Goal: Entertainment & Leisure: Consume media (video, audio)

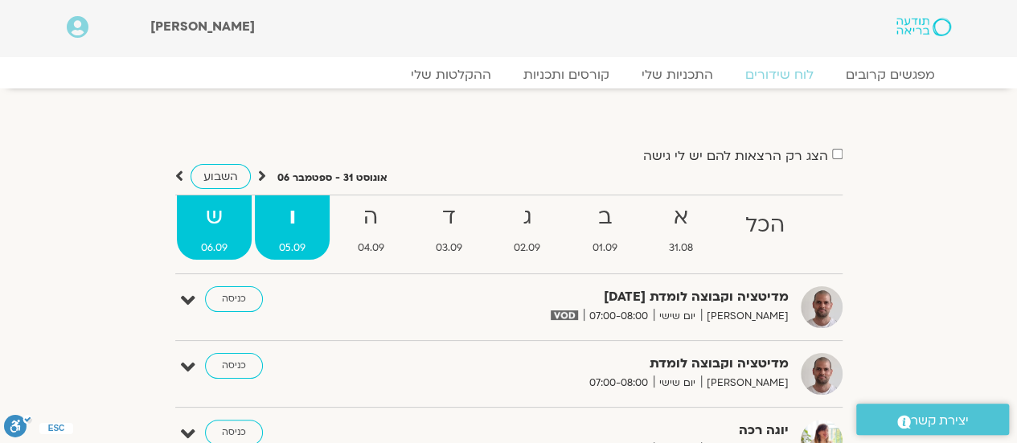
click at [206, 213] on strong "ש" at bounding box center [214, 217] width 75 height 36
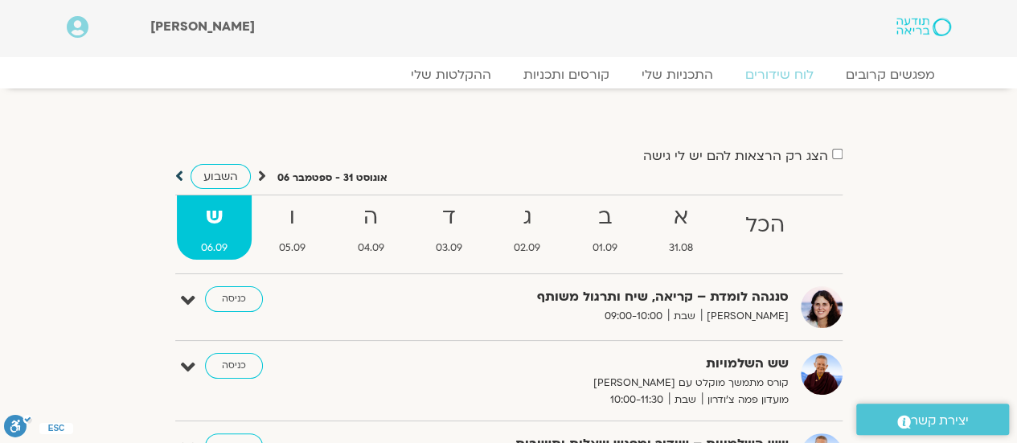
click at [180, 171] on icon at bounding box center [179, 176] width 8 height 16
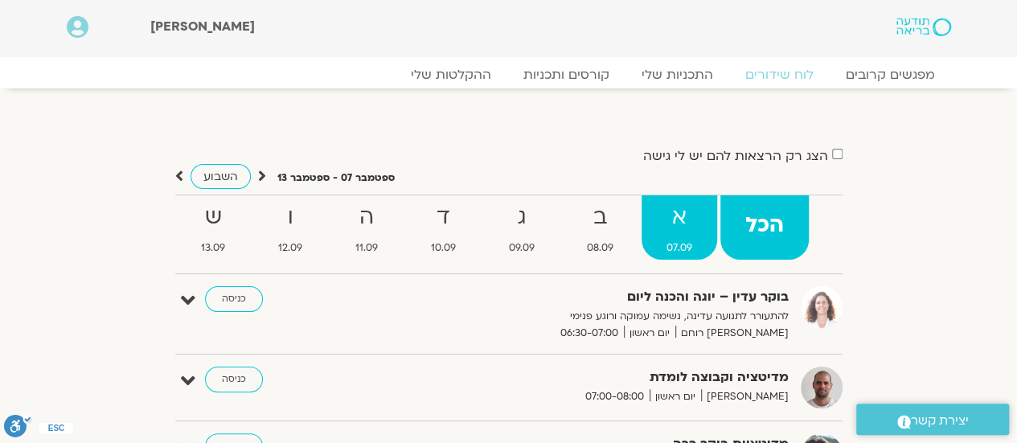
click at [667, 229] on strong "א" at bounding box center [679, 217] width 76 height 36
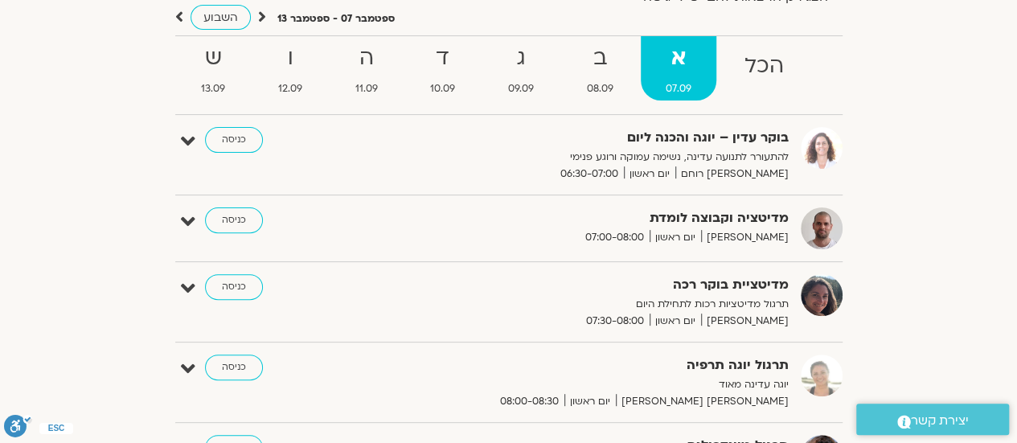
scroll to position [80, 0]
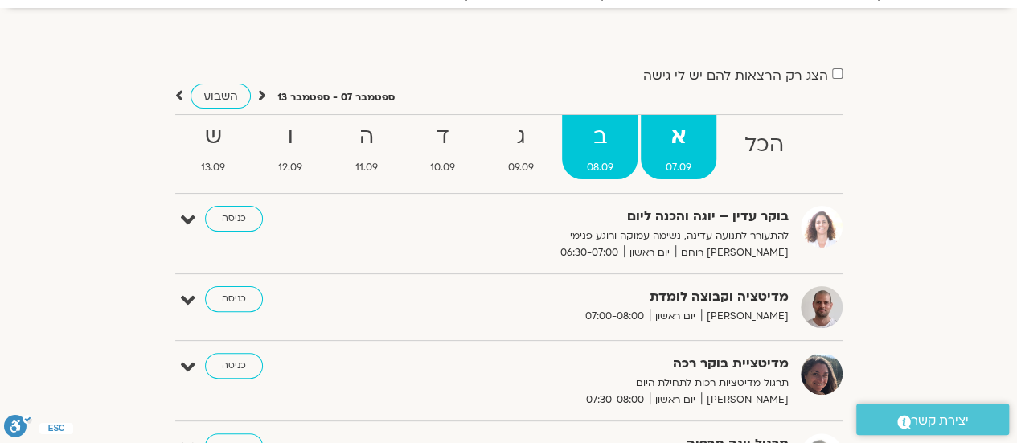
click at [599, 149] on strong "ב" at bounding box center [600, 137] width 76 height 36
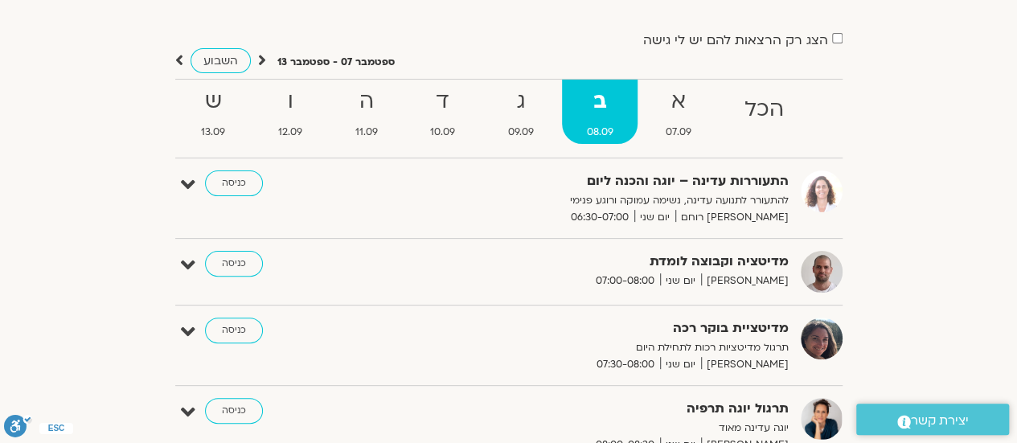
scroll to position [0, 0]
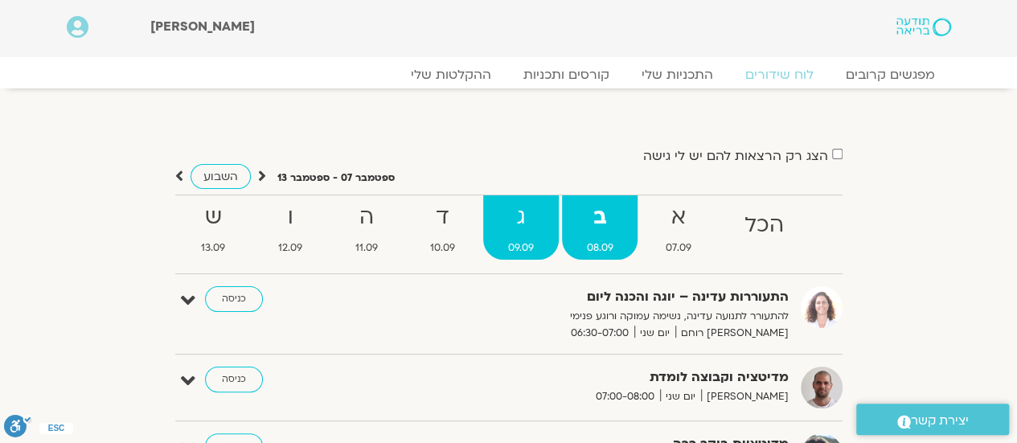
click at [529, 219] on strong "ג" at bounding box center [521, 217] width 76 height 36
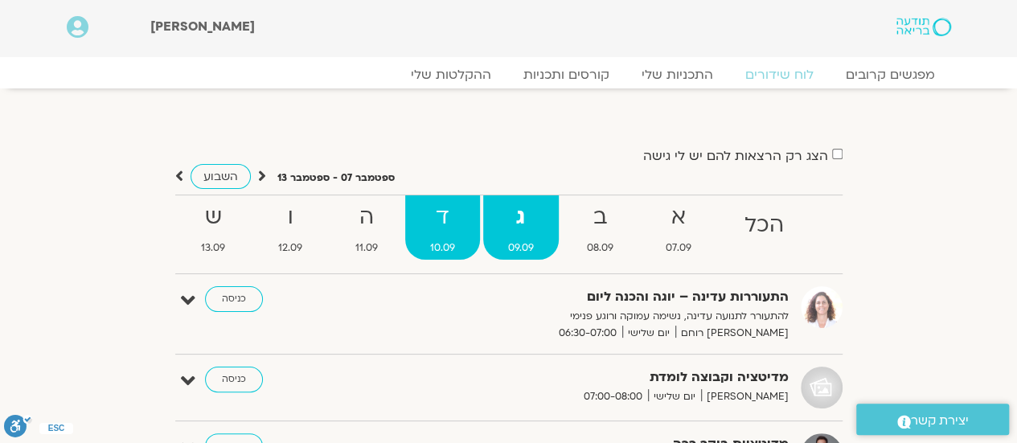
click at [443, 208] on strong "ד" at bounding box center [442, 217] width 75 height 36
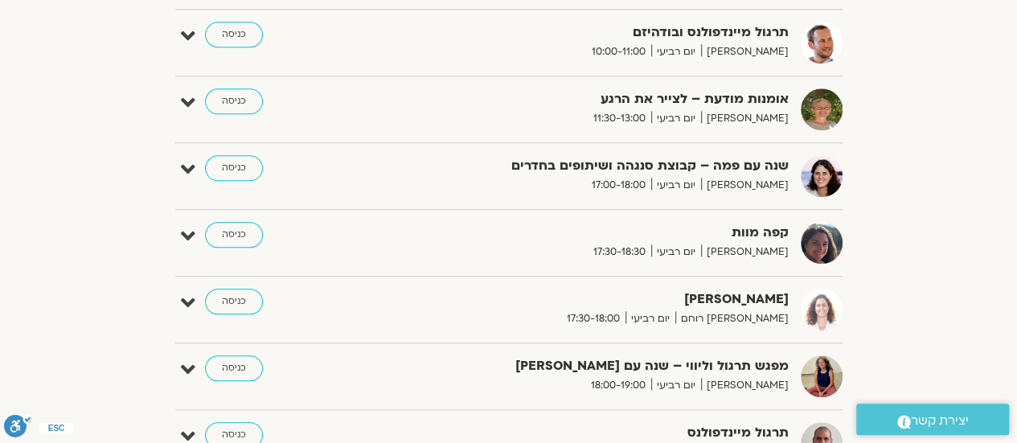
scroll to position [161, 0]
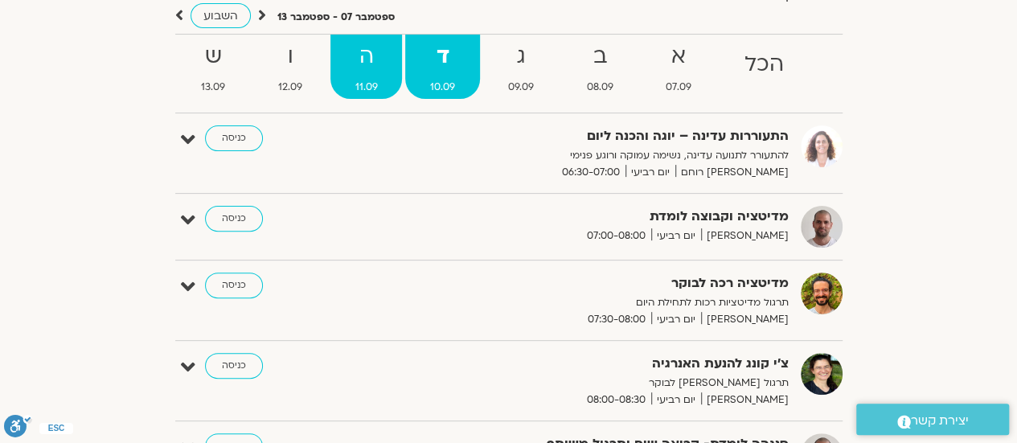
click at [362, 54] on strong "ה" at bounding box center [366, 57] width 72 height 36
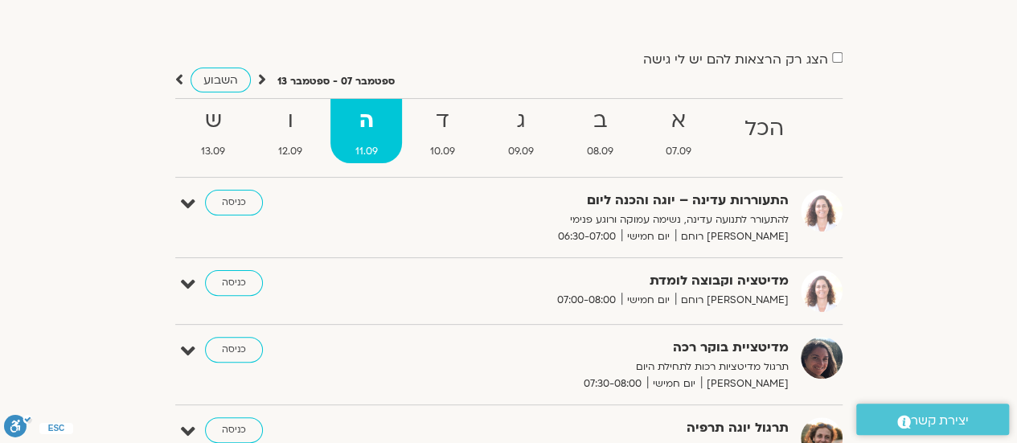
scroll to position [0, 0]
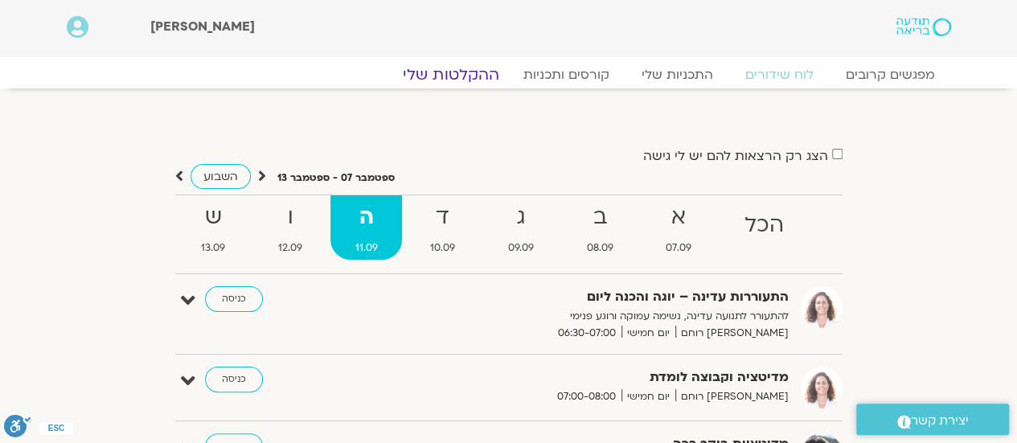
click at [431, 72] on link "ההקלטות שלי" at bounding box center [450, 74] width 135 height 19
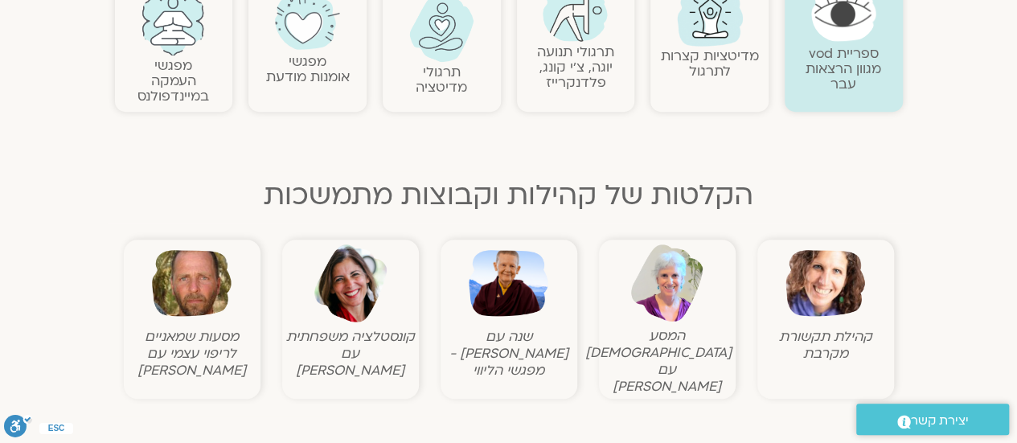
scroll to position [402, 0]
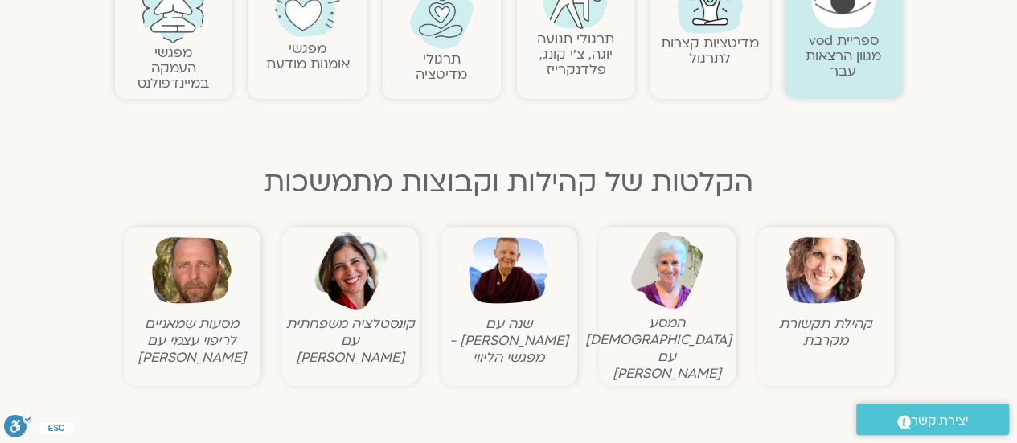
click at [506, 281] on img at bounding box center [509, 271] width 80 height 80
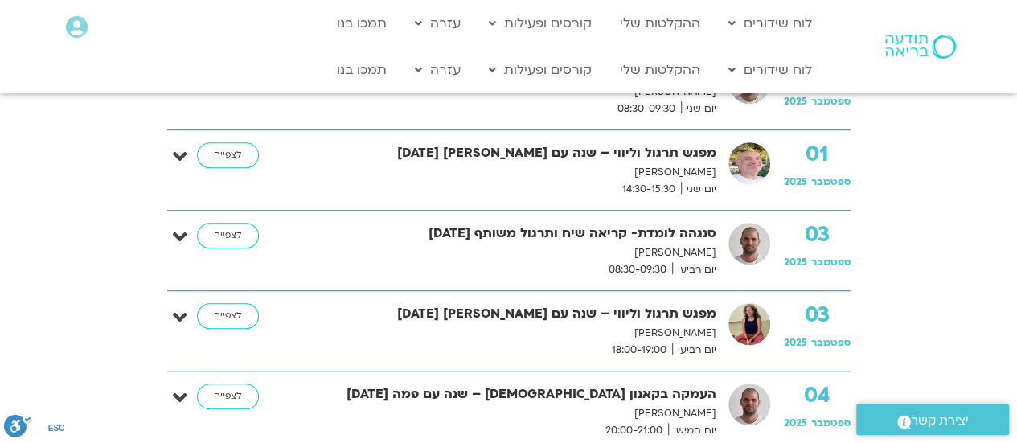
scroll to position [563, 0]
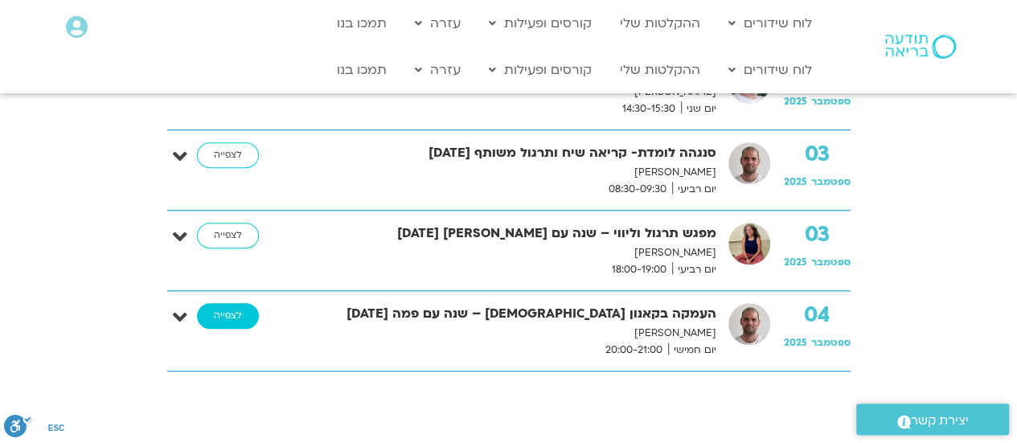
click at [233, 313] on link "לצפייה" at bounding box center [228, 316] width 62 height 26
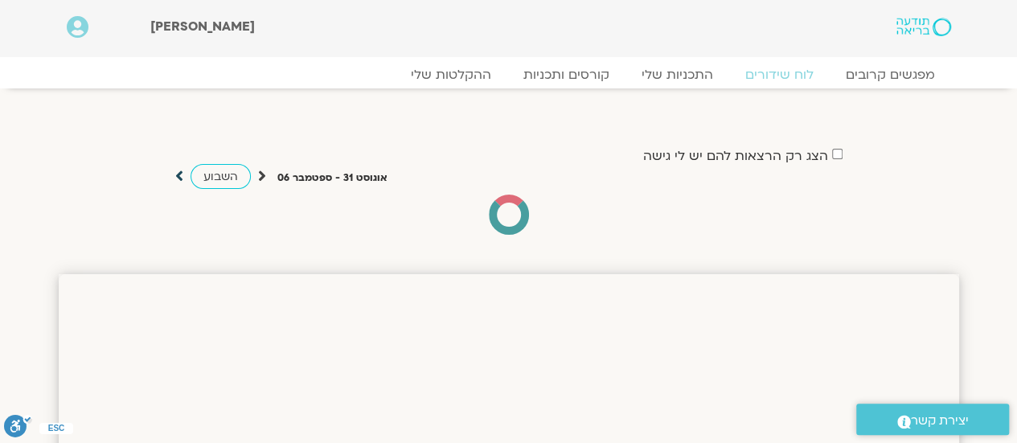
click at [177, 174] on icon at bounding box center [179, 176] width 8 height 16
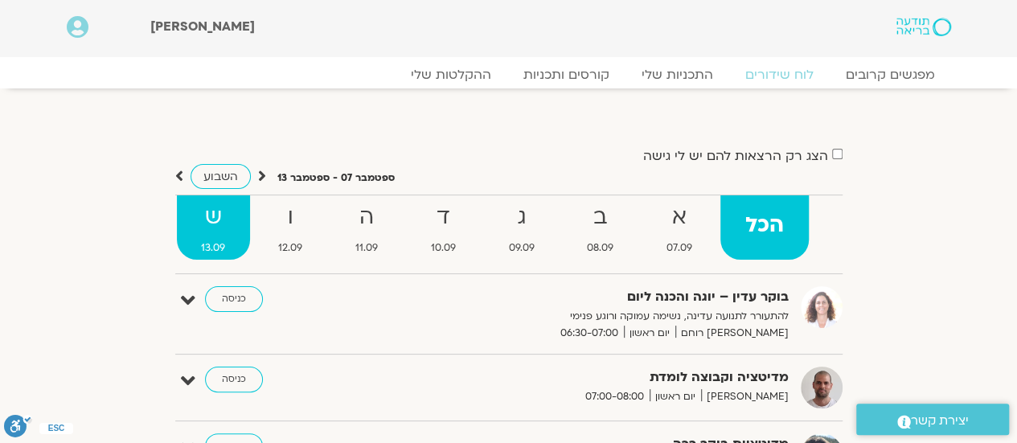
click at [211, 221] on strong "ש" at bounding box center [214, 217] width 74 height 36
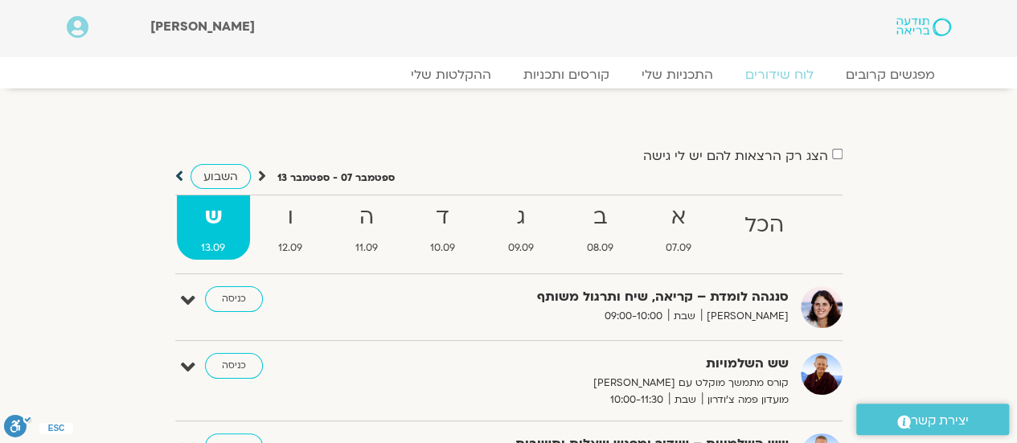
click at [178, 173] on icon at bounding box center [179, 176] width 8 height 16
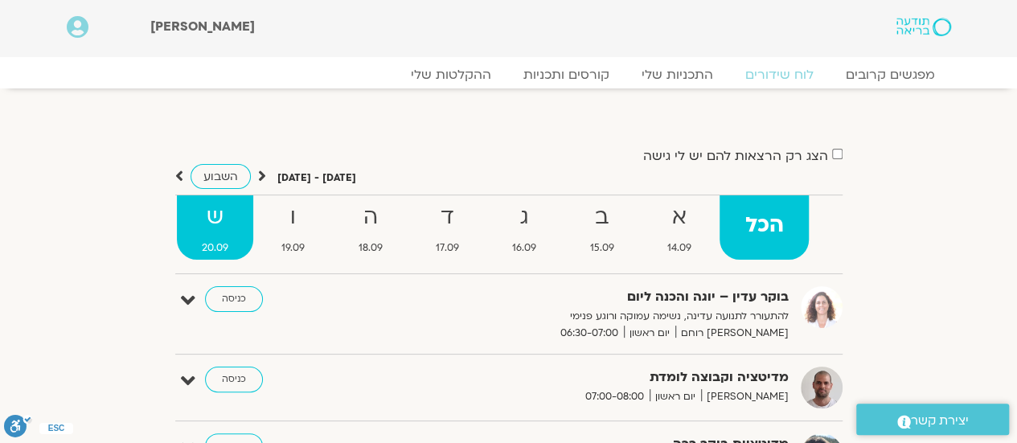
click at [224, 220] on strong "ש" at bounding box center [215, 217] width 76 height 36
